Goal: Find specific page/section: Find specific page/section

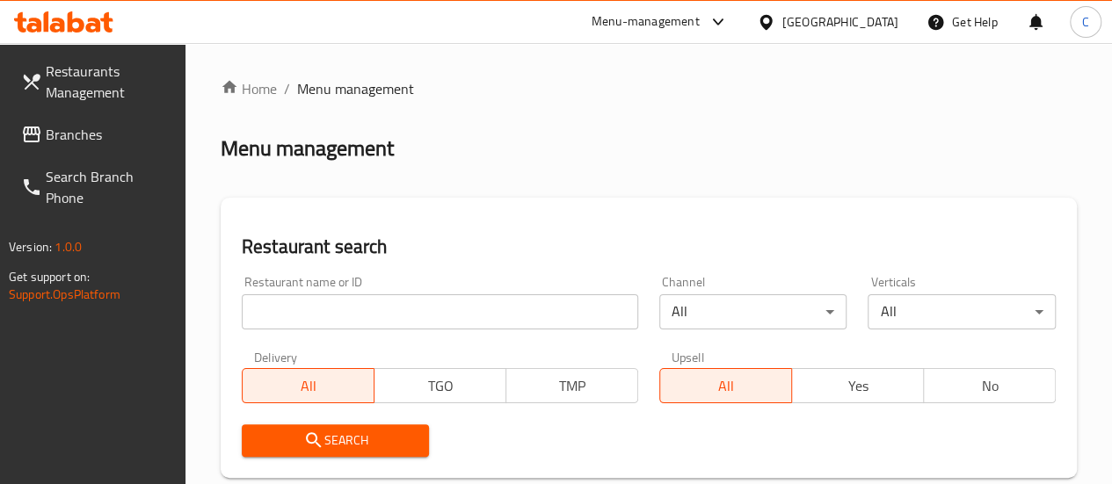
click at [335, 313] on div at bounding box center [556, 242] width 1112 height 484
click at [334, 321] on input "search" at bounding box center [440, 312] width 397 height 35
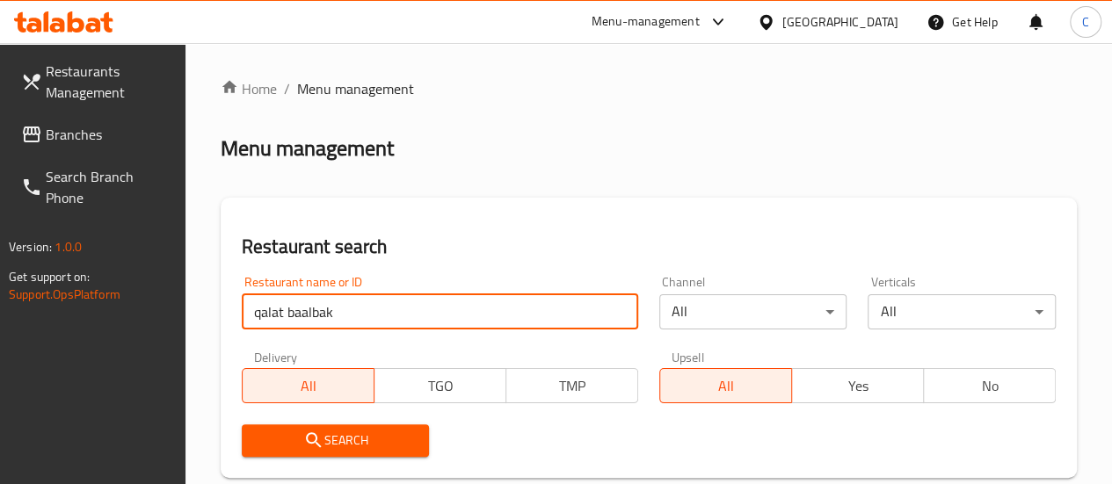
type input "qalat baalbak"
drag, startPoint x: 628, startPoint y: 12, endPoint x: 633, endPoint y: 38, distance: 26.0
click at [628, 14] on div "Menu-management" at bounding box center [646, 21] width 108 height 21
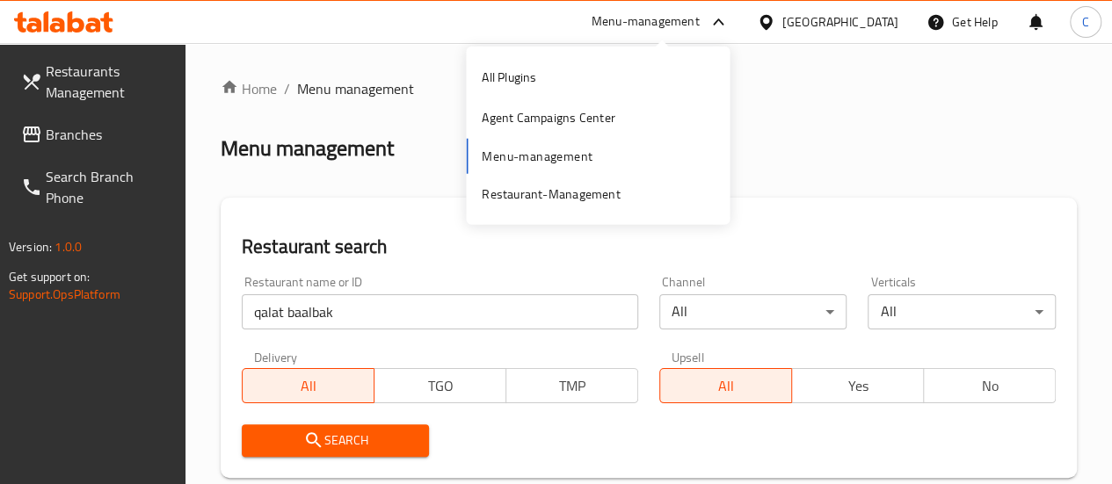
click at [539, 150] on div "All Plugins Agent Campaigns Center Menu-management Restaurant-Management" at bounding box center [598, 135] width 264 height 157
click at [543, 166] on div "All Plugins Agent Campaigns Center Menu-management Restaurant-Management" at bounding box center [598, 135] width 264 height 157
click at [835, 147] on div "Menu management" at bounding box center [649, 149] width 856 height 28
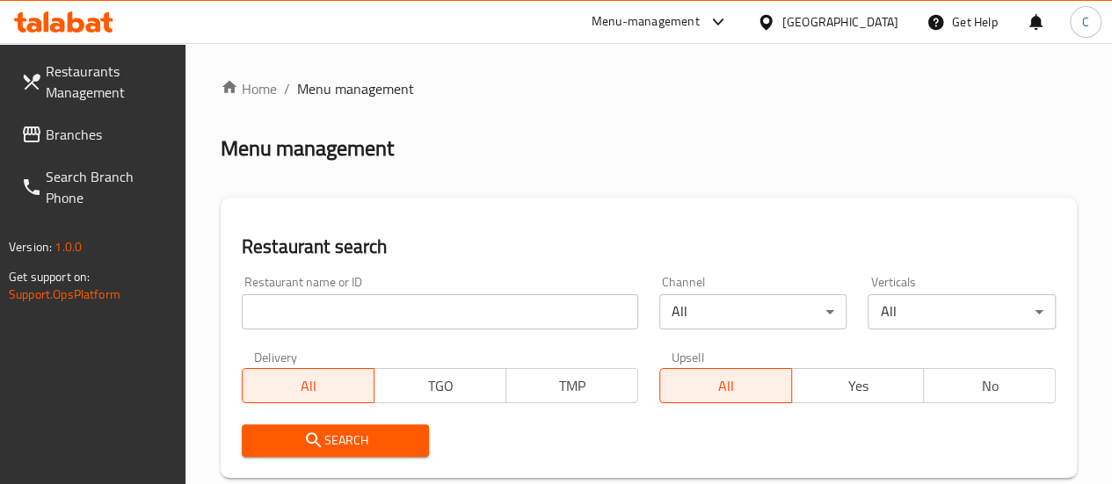
click at [334, 305] on input "search" at bounding box center [440, 312] width 397 height 35
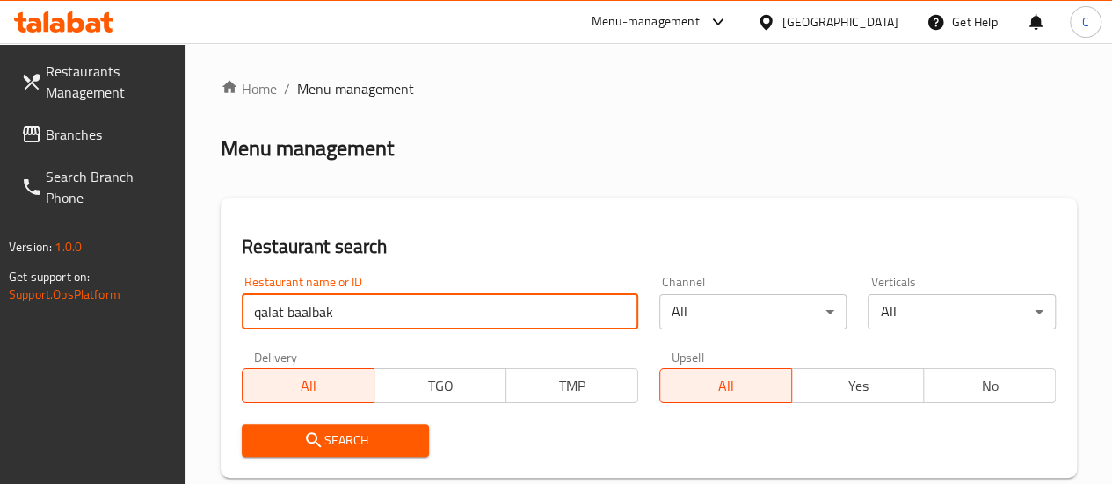
type input "qalat baalbak"
click button "Search" at bounding box center [336, 441] width 188 height 33
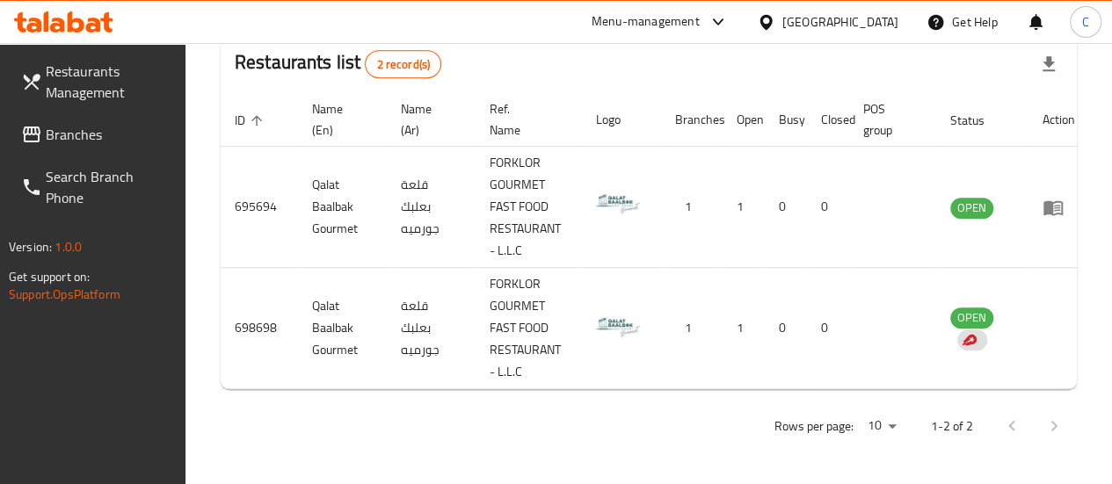
scroll to position [0, 12]
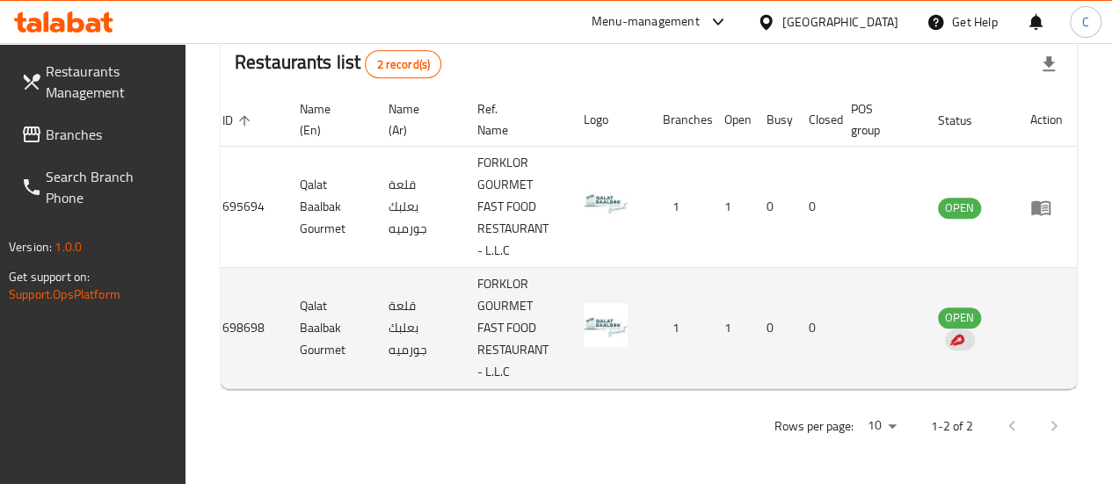
click at [1031, 319] on td "enhanced table" at bounding box center [1046, 328] width 61 height 121
click at [1050, 299] on td "enhanced table" at bounding box center [1046, 328] width 61 height 121
click at [1050, 300] on td "enhanced table" at bounding box center [1046, 328] width 61 height 121
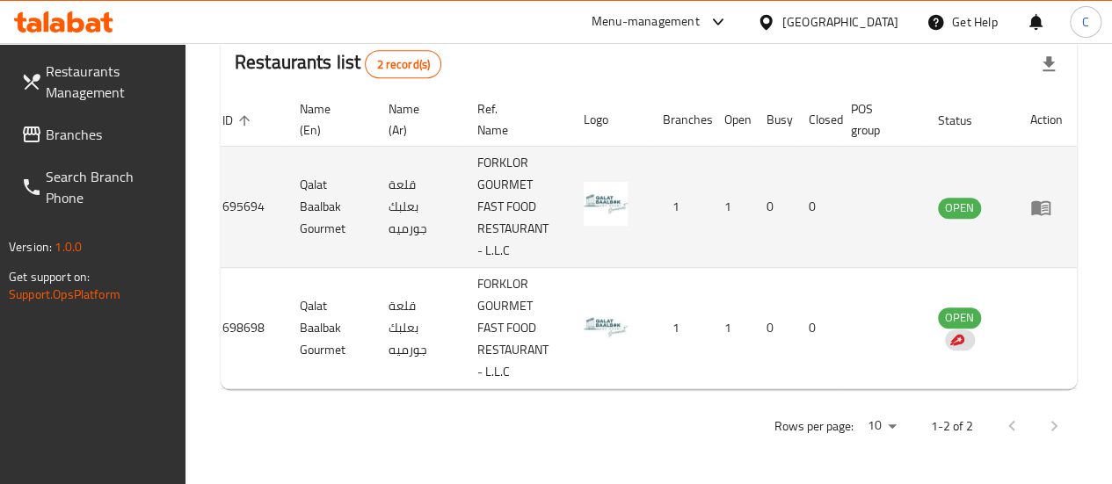
click at [1043, 202] on icon "enhanced table" at bounding box center [1040, 207] width 21 height 21
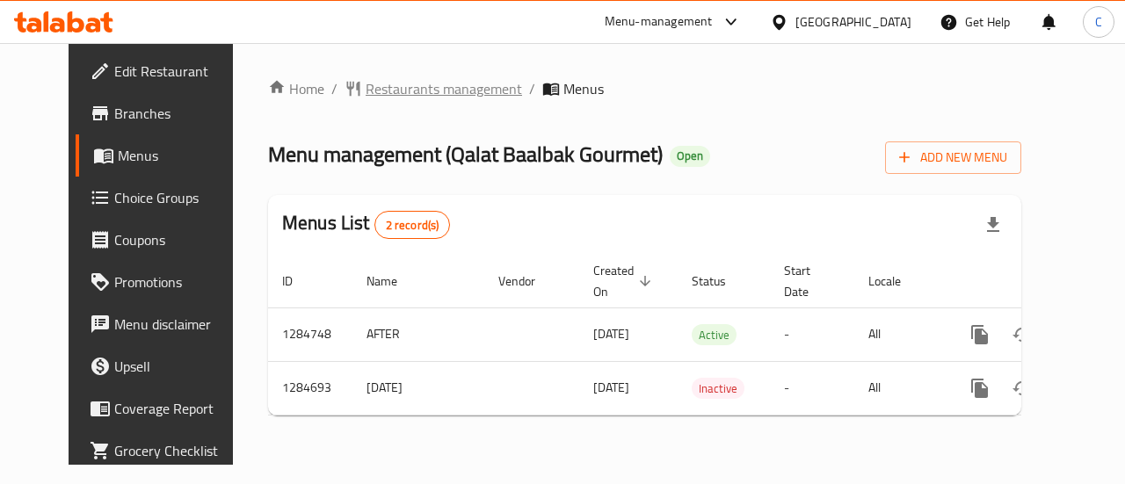
click at [368, 78] on span "Restaurants management" at bounding box center [444, 88] width 156 height 21
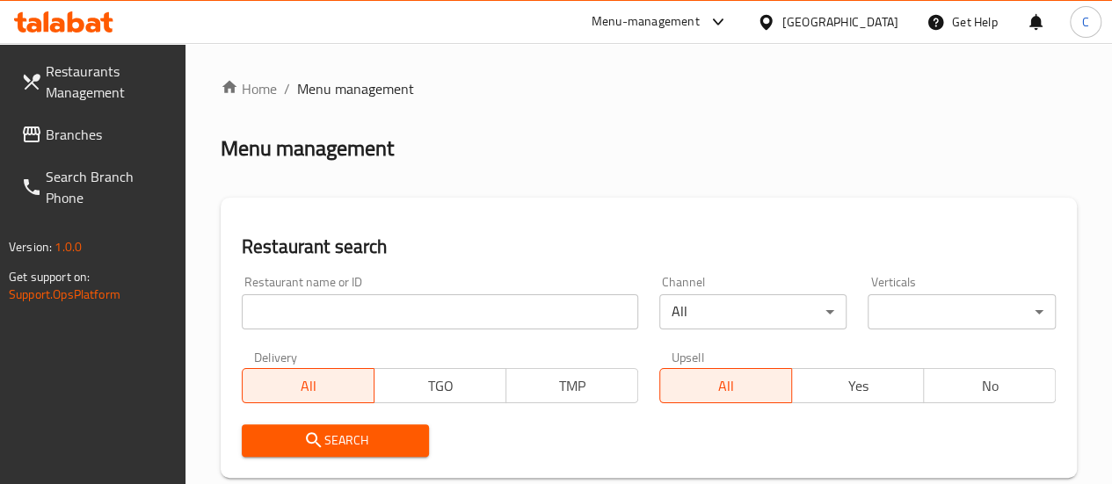
click at [357, 309] on input "search" at bounding box center [440, 312] width 397 height 35
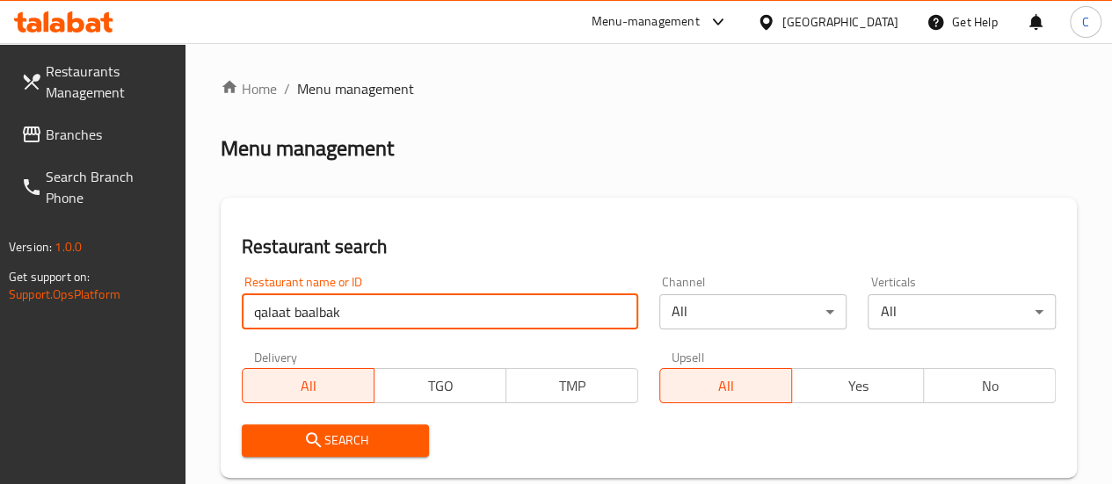
type input "qalaat baalbak"
click button "Search" at bounding box center [336, 441] width 188 height 33
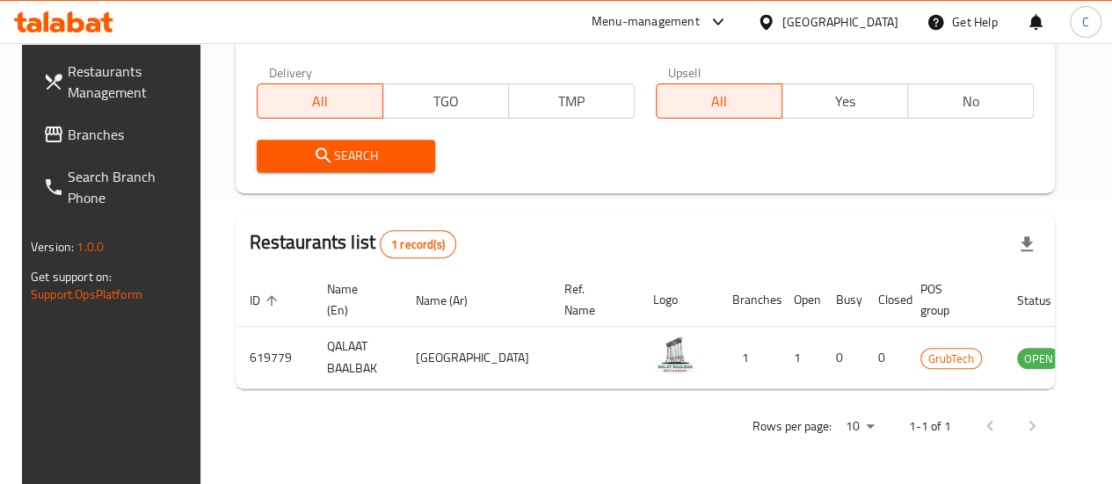
scroll to position [0, 1]
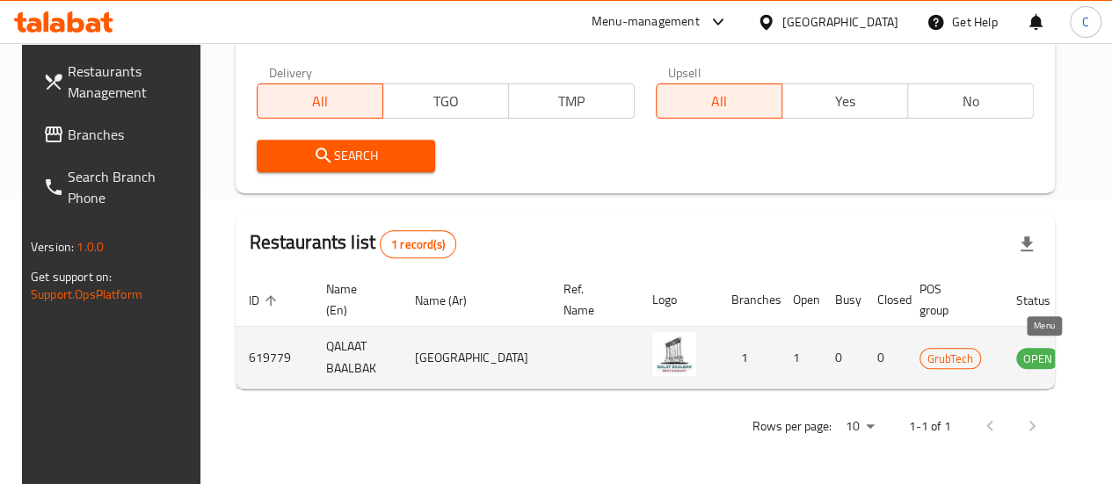
click at [1110, 352] on icon "enhanced table" at bounding box center [1119, 359] width 19 height 15
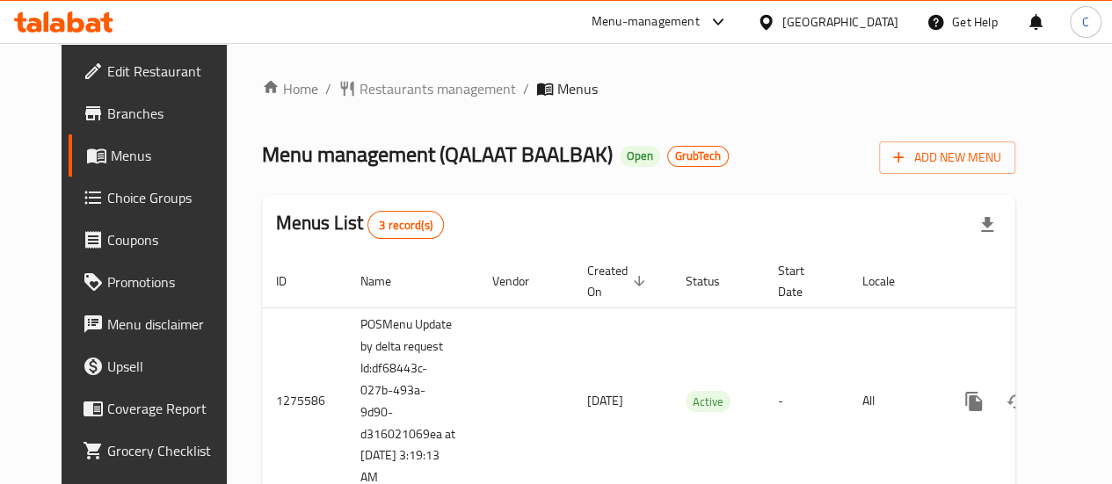
drag, startPoint x: 89, startPoint y: 115, endPoint x: 131, endPoint y: 133, distance: 45.7
click at [107, 115] on span "Branches" at bounding box center [170, 113] width 126 height 21
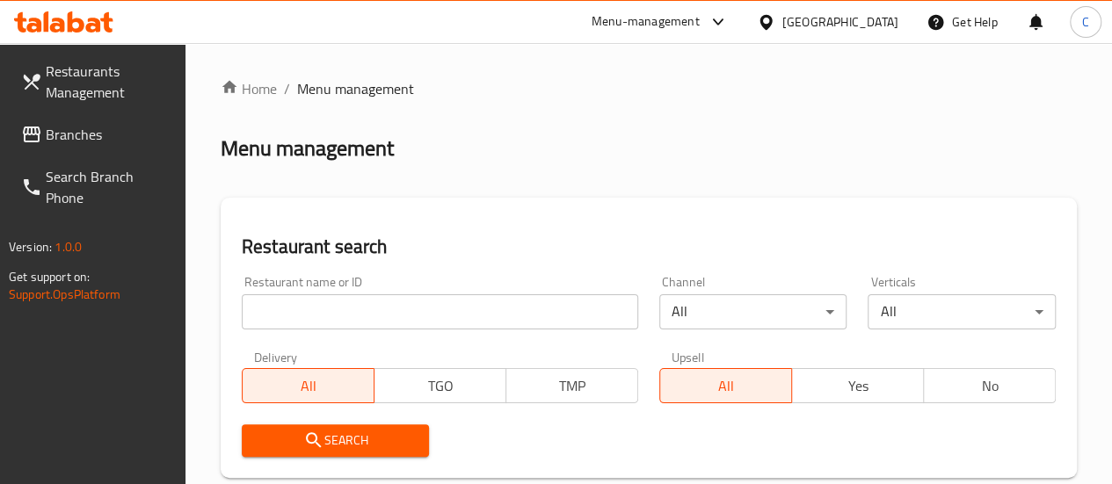
click at [294, 312] on input "search" at bounding box center [440, 312] width 397 height 35
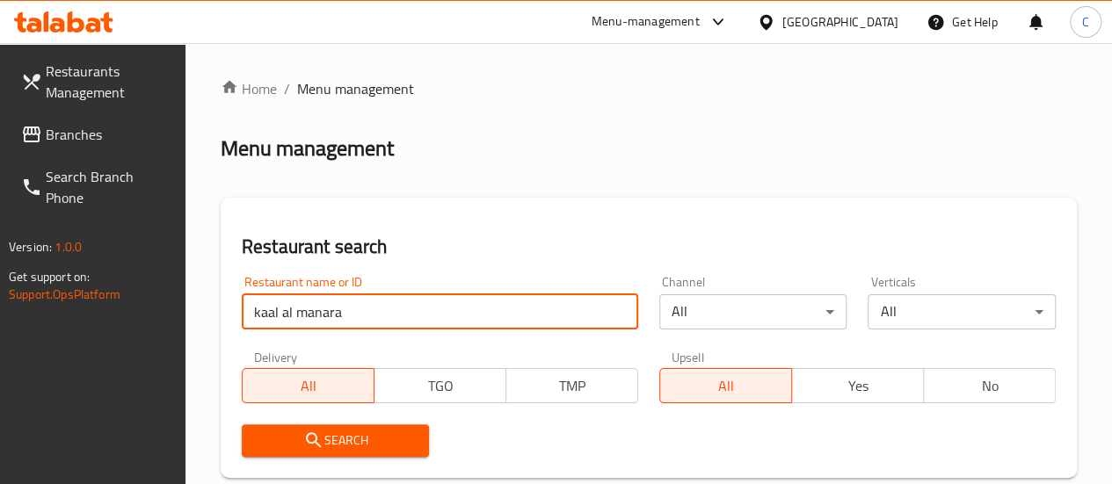
type input "kaal al manara"
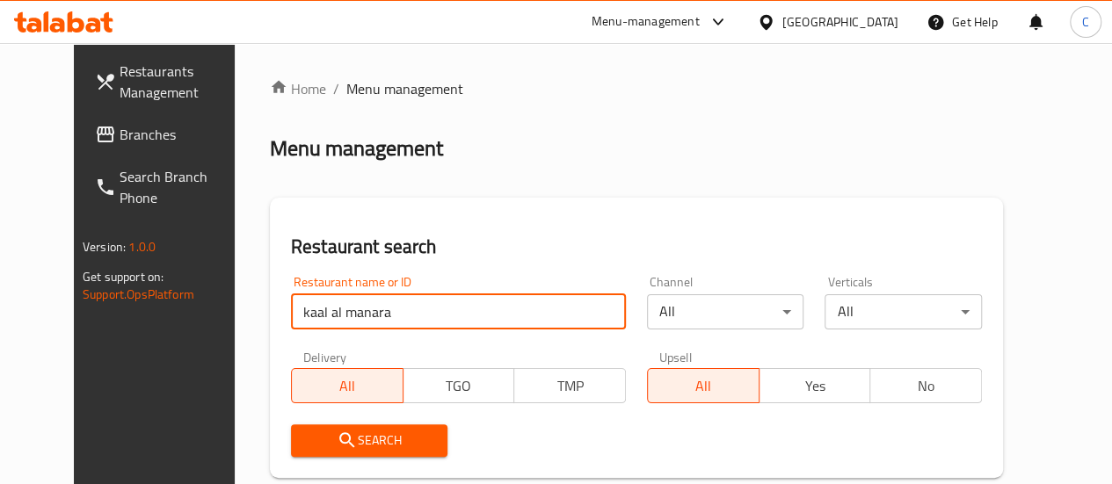
click at [120, 88] on span "Restaurants Management" at bounding box center [183, 82] width 126 height 42
